Goal: Navigation & Orientation: Find specific page/section

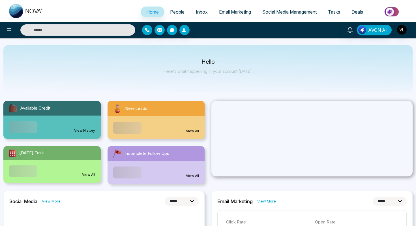
select select "*"
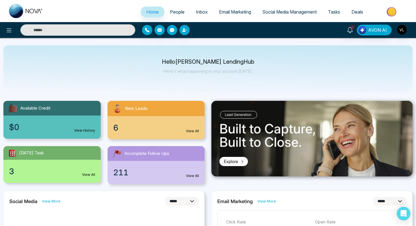
click at [178, 14] on span "People" at bounding box center [177, 12] width 14 height 6
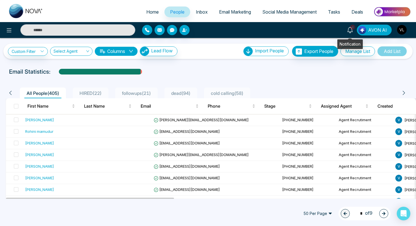
click at [349, 27] on icon at bounding box center [350, 30] width 6 height 6
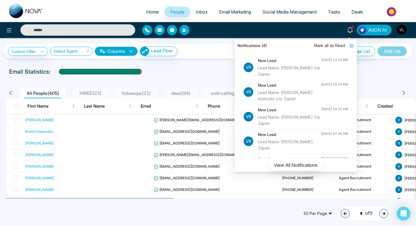
click at [322, 28] on div "4 Notifications (4) [PERSON_NAME] all as Read Vr New Lead Lead Name: [PERSON_NA…" at bounding box center [329, 30] width 167 height 11
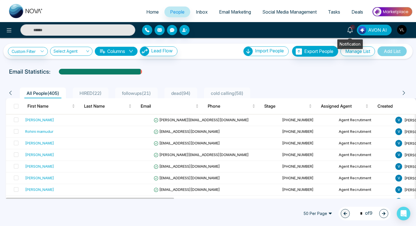
click at [353, 30] on icon at bounding box center [350, 30] width 6 height 6
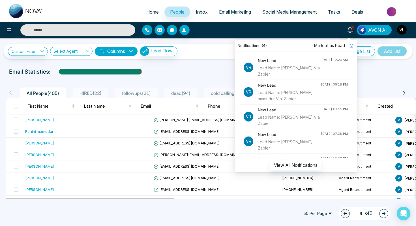
click at [310, 28] on div "4 Notifications (4) [PERSON_NAME] all as Read Vr New Lead Lead Name: [PERSON_NA…" at bounding box center [329, 30] width 167 height 11
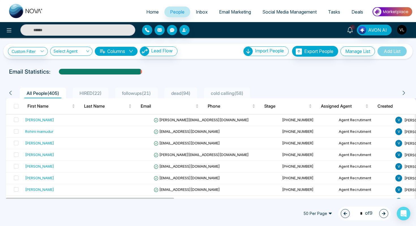
click at [353, 32] on icon at bounding box center [350, 30] width 6 height 6
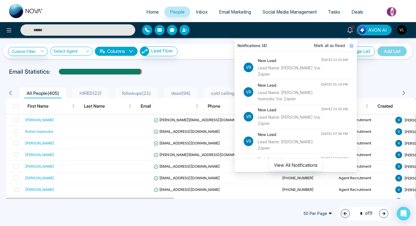
click at [332, 29] on div "4 Notifications (4) [PERSON_NAME] all as Read Vr New Lead Lead Name: [PERSON_NA…" at bounding box center [329, 30] width 167 height 11
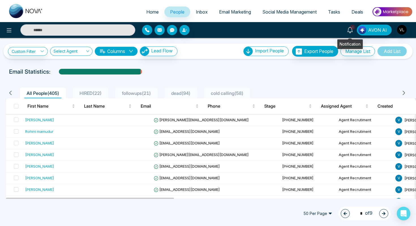
click at [350, 31] on icon at bounding box center [349, 30] width 5 height 6
click at [307, 31] on div "4 Notifications (4) [PERSON_NAME] all as Read Vr New Lead Lead Name: [PERSON_NA…" at bounding box center [329, 30] width 167 height 11
